Goal: Task Accomplishment & Management: Complete application form

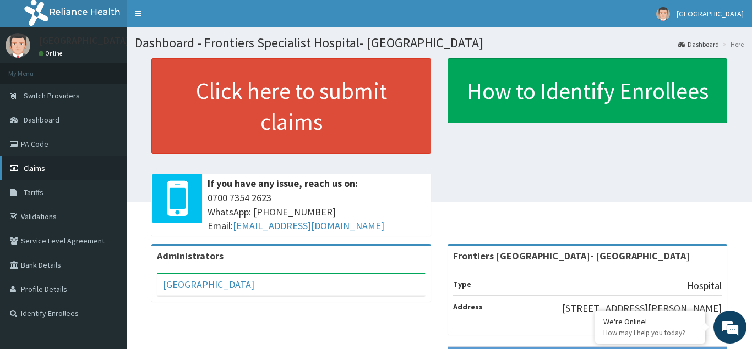
click at [78, 165] on link "Claims" at bounding box center [63, 168] width 127 height 24
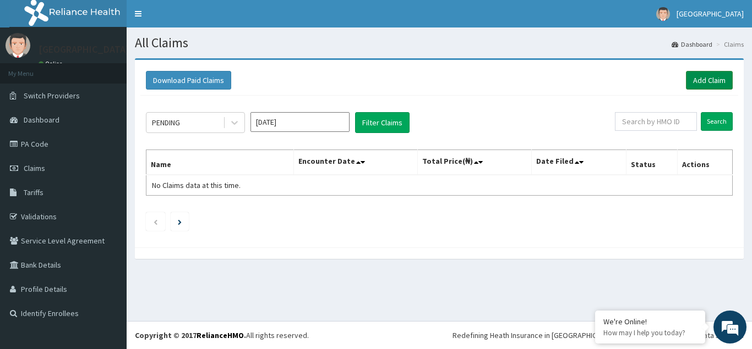
click at [708, 85] on link "Add Claim" at bounding box center [709, 80] width 47 height 19
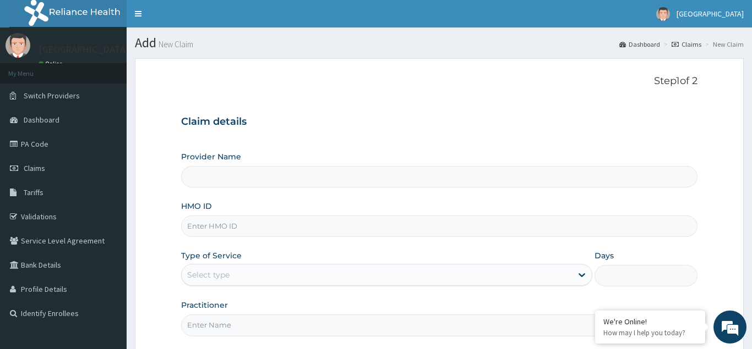
type input "Frontiers [GEOGRAPHIC_DATA]- [GEOGRAPHIC_DATA]"
click at [257, 225] on input "HMO ID" at bounding box center [439, 226] width 516 height 21
type input "BGM/10023/B"
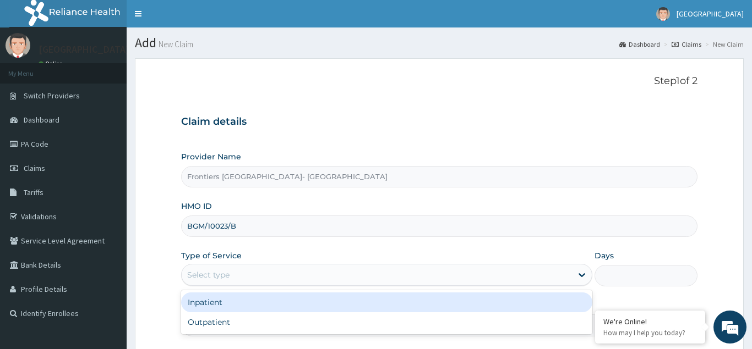
click at [229, 277] on div "Select type" at bounding box center [208, 275] width 42 height 11
click at [227, 305] on div "Inpatient" at bounding box center [387, 303] width 412 height 20
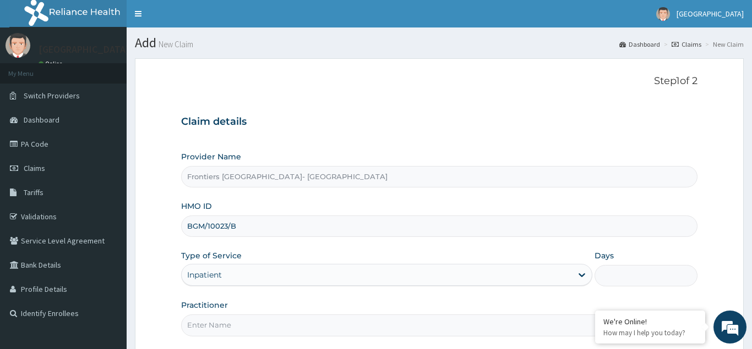
click at [227, 322] on input "Practitioner" at bounding box center [439, 325] width 516 height 21
drag, startPoint x: 227, startPoint y: 322, endPoint x: 356, endPoint y: 355, distance: 133.0
click at [356, 336] on input "DR. MBABA" at bounding box center [439, 325] width 516 height 21
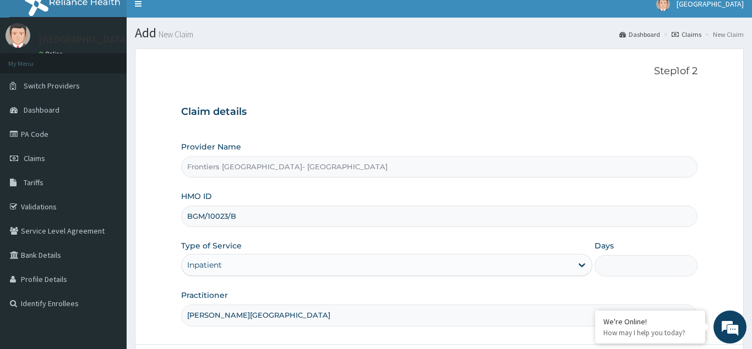
scroll to position [104, 0]
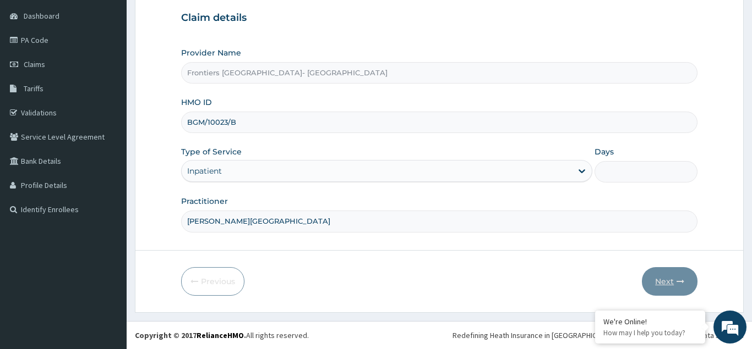
type input "DR. MBABA"
click at [631, 174] on input "Days" at bounding box center [645, 171] width 103 height 21
type input "2"
click at [665, 283] on button "Next" at bounding box center [670, 281] width 56 height 29
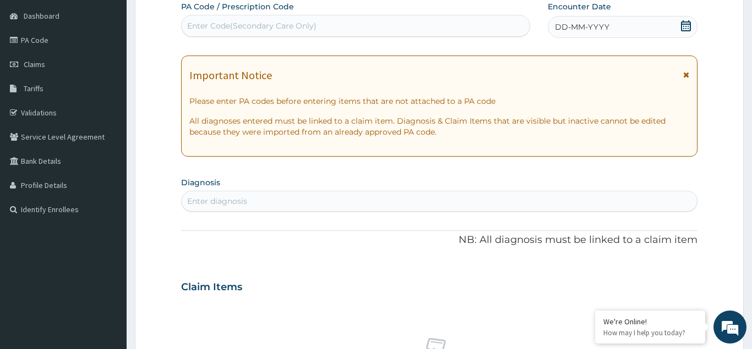
click at [684, 26] on icon at bounding box center [686, 25] width 10 height 11
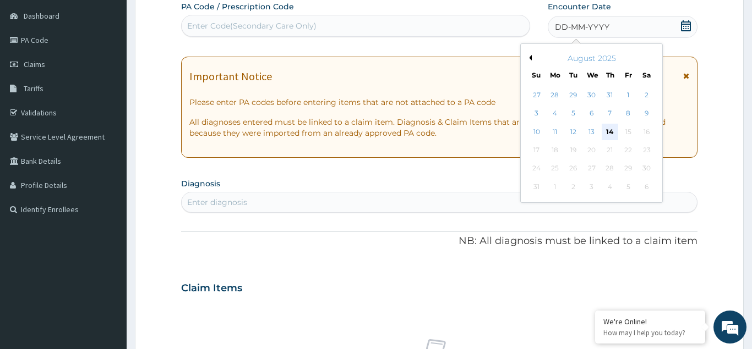
click at [612, 129] on div "14" at bounding box center [610, 132] width 17 height 17
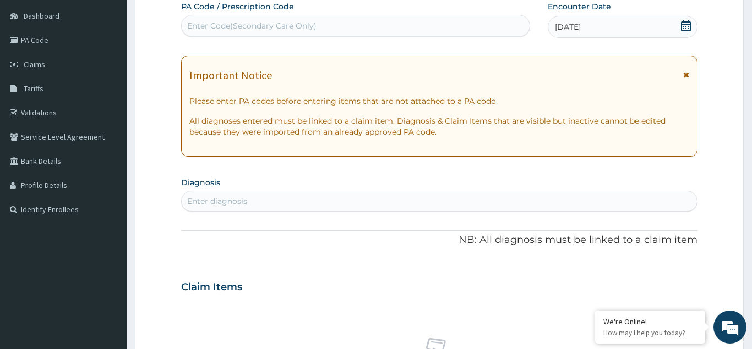
click at [686, 28] on icon at bounding box center [686, 25] width 10 height 11
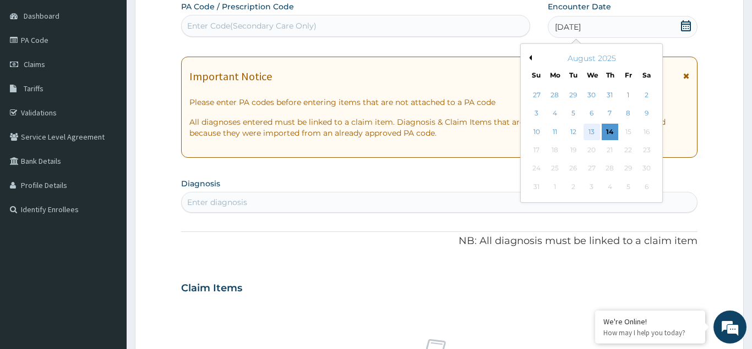
click at [593, 130] on div "13" at bounding box center [591, 132] width 17 height 17
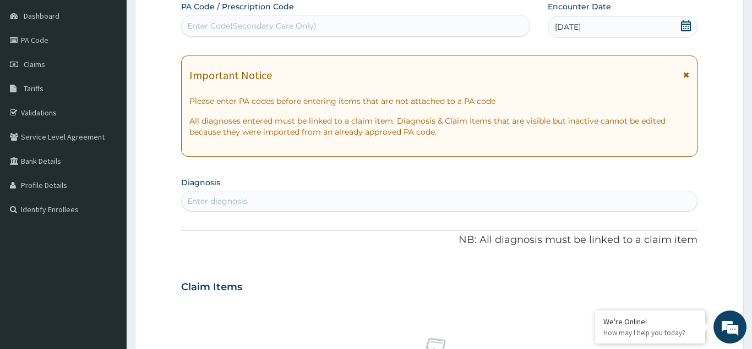
click at [293, 201] on div "Enter diagnosis" at bounding box center [439, 202] width 515 height 18
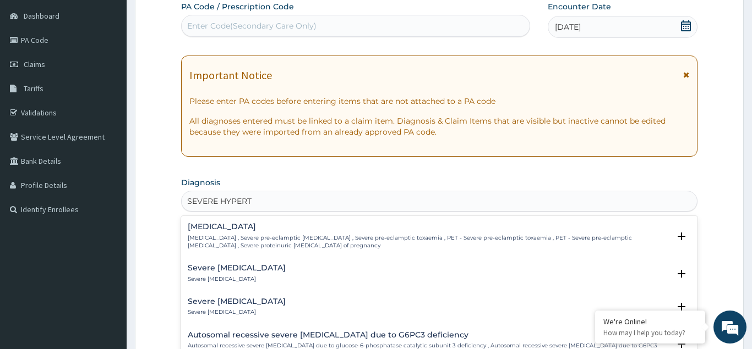
click at [255, 272] on h4 "Severe pulmonary hypertension" at bounding box center [237, 268] width 98 height 8
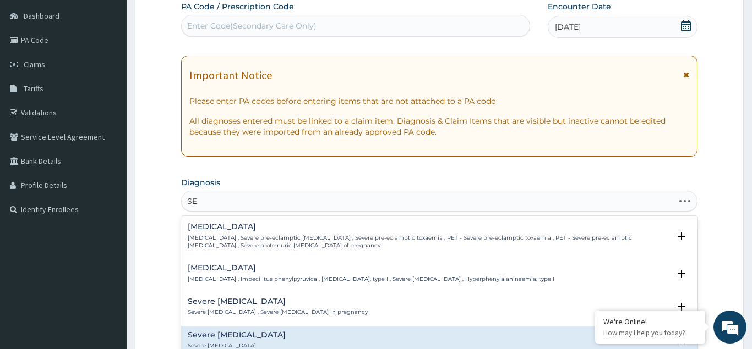
type input "S"
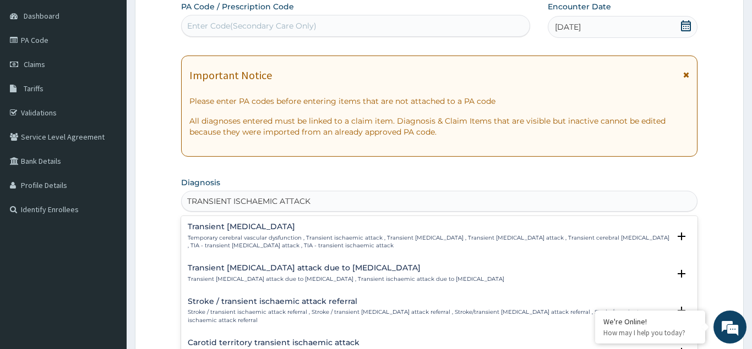
scroll to position [435, 0]
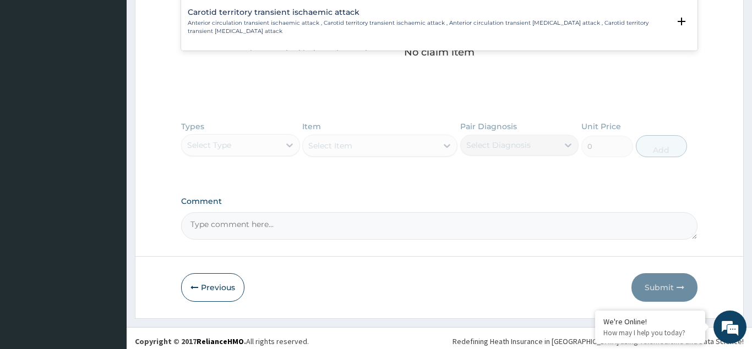
type input "TRANSIENT ISCHAEMIC ATTACK"
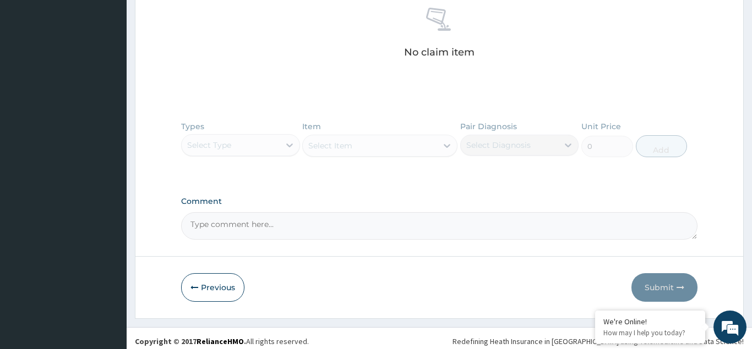
scroll to position [104, 0]
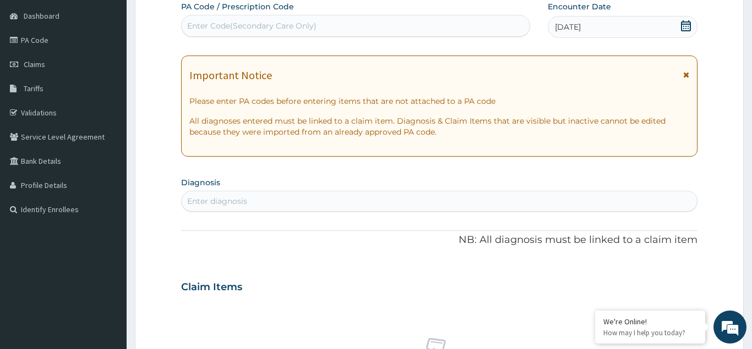
click at [236, 203] on div "Enter diagnosis" at bounding box center [217, 201] width 60 height 11
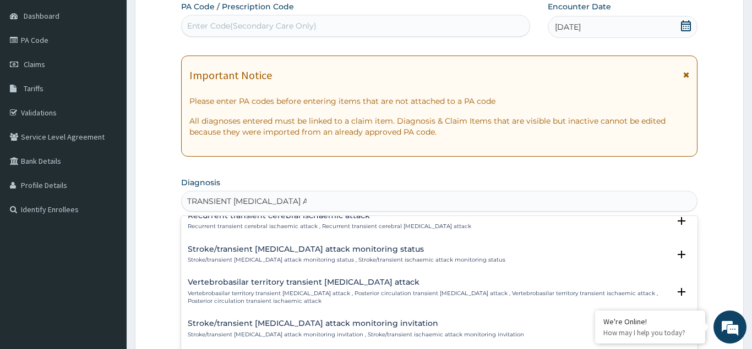
scroll to position [149, 0]
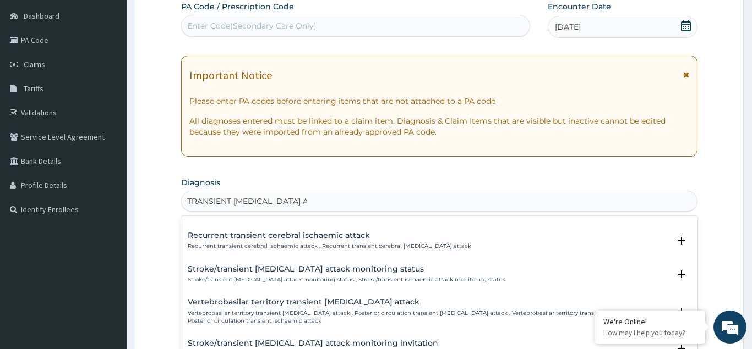
type input "TRANSIENT ISCHEMIC ATTACK"
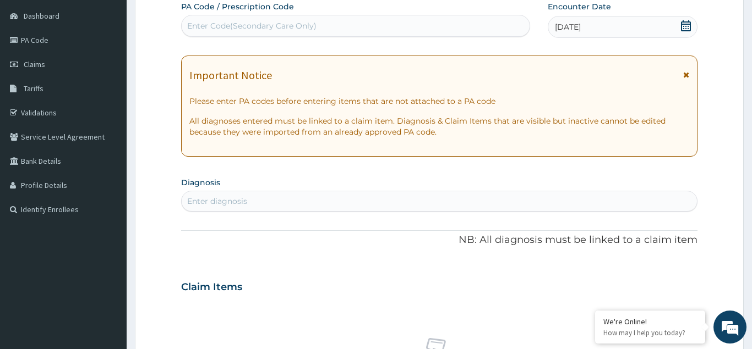
click at [297, 200] on div "Enter diagnosis" at bounding box center [439, 202] width 515 height 18
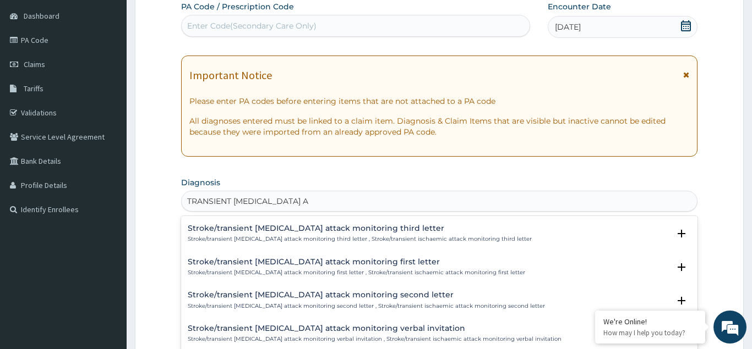
scroll to position [0, 0]
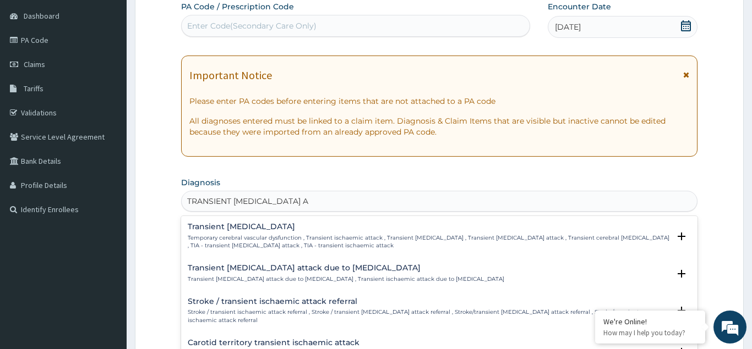
click at [294, 236] on p "Temporary cerebral vascular dysfunction , Transient ischaemic attack , Transien…" at bounding box center [429, 242] width 482 height 16
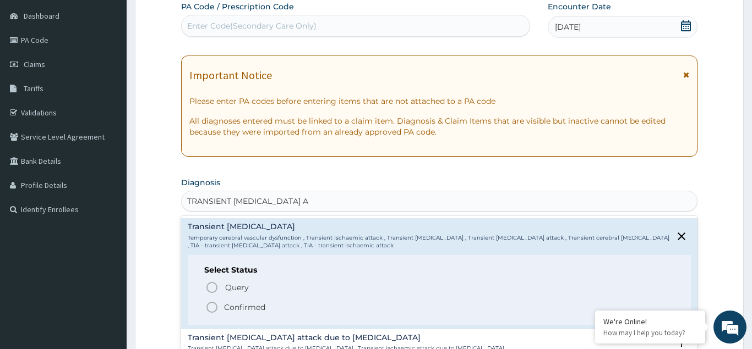
type input "TRANSIENT ISCHEMIC ATTACK"
